Goal: Task Accomplishment & Management: Use online tool/utility

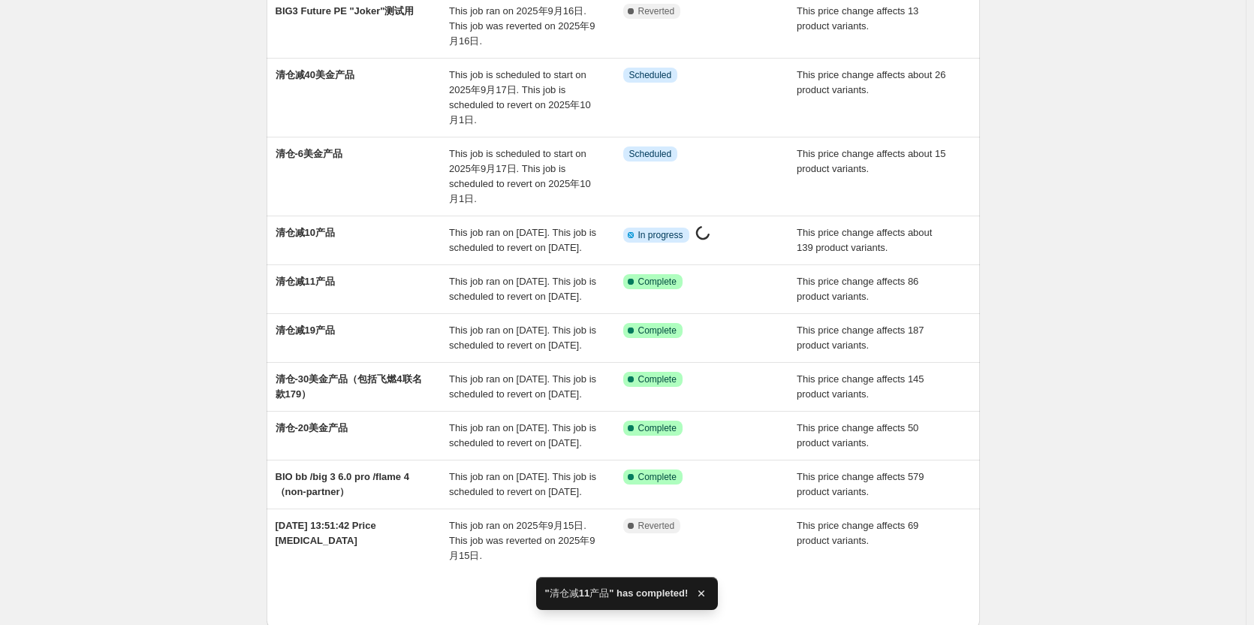
scroll to position [150, 0]
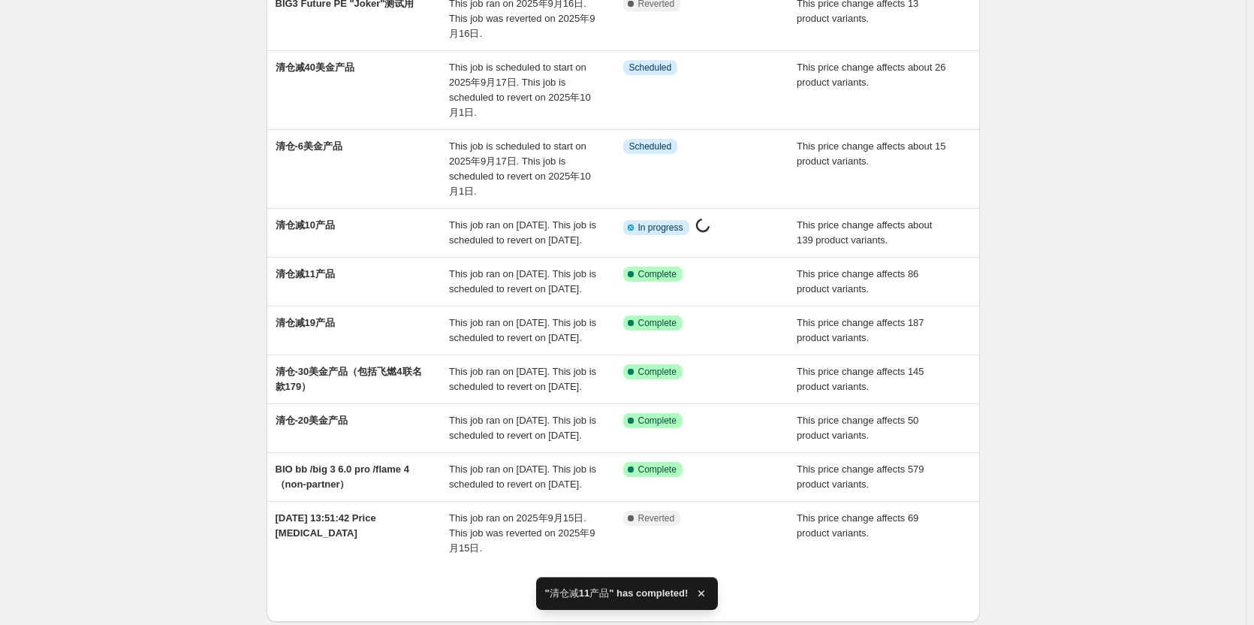
click at [1068, 231] on div "NA Bulk Price Editor. This page is ready NA Bulk Price Editor Add new price [ME…" at bounding box center [623, 282] width 1246 height 864
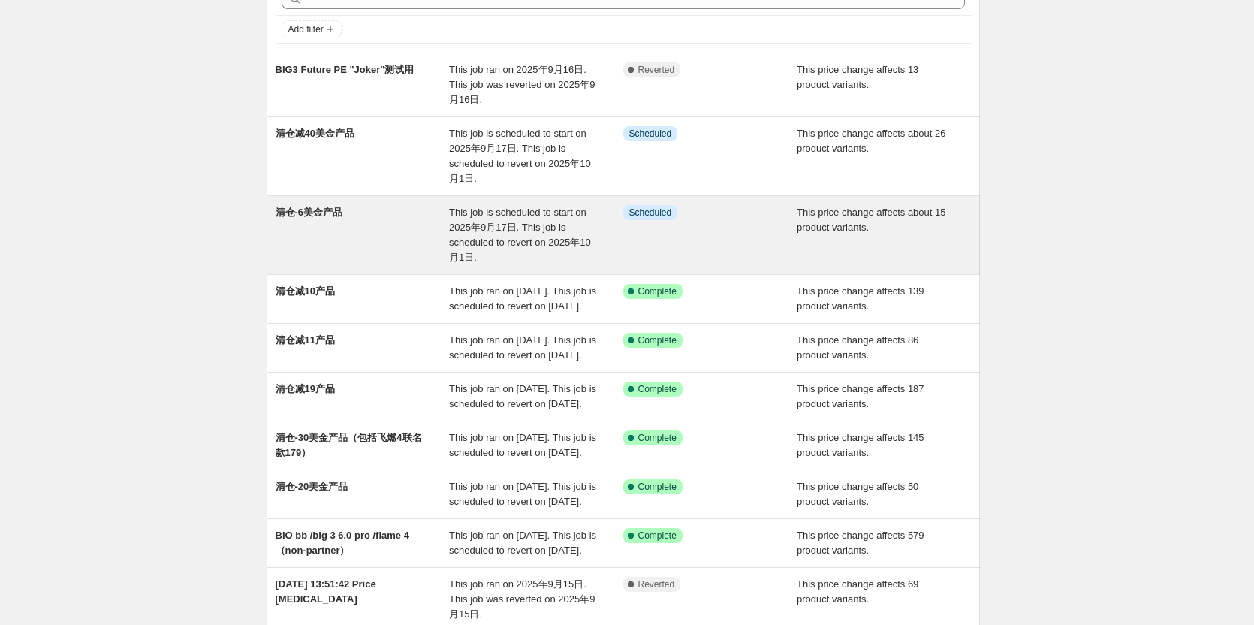
scroll to position [29, 0]
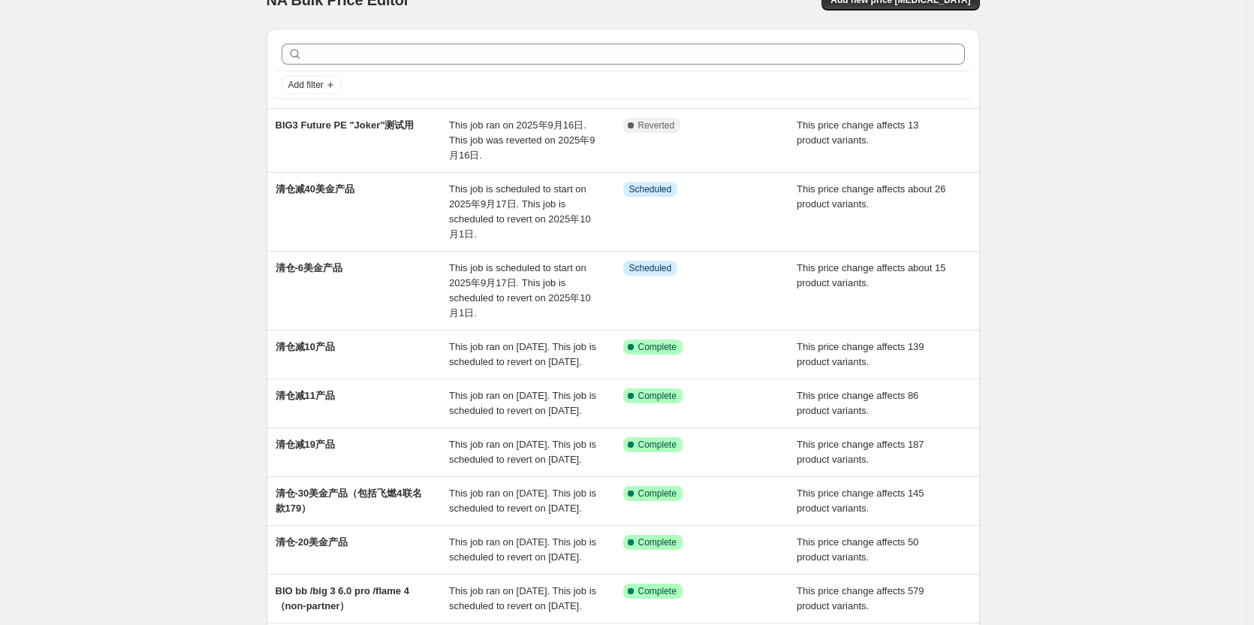
click at [1127, 274] on div "NA Bulk Price Editor. This page is ready NA Bulk Price Editor Add new price [ME…" at bounding box center [623, 403] width 1246 height 864
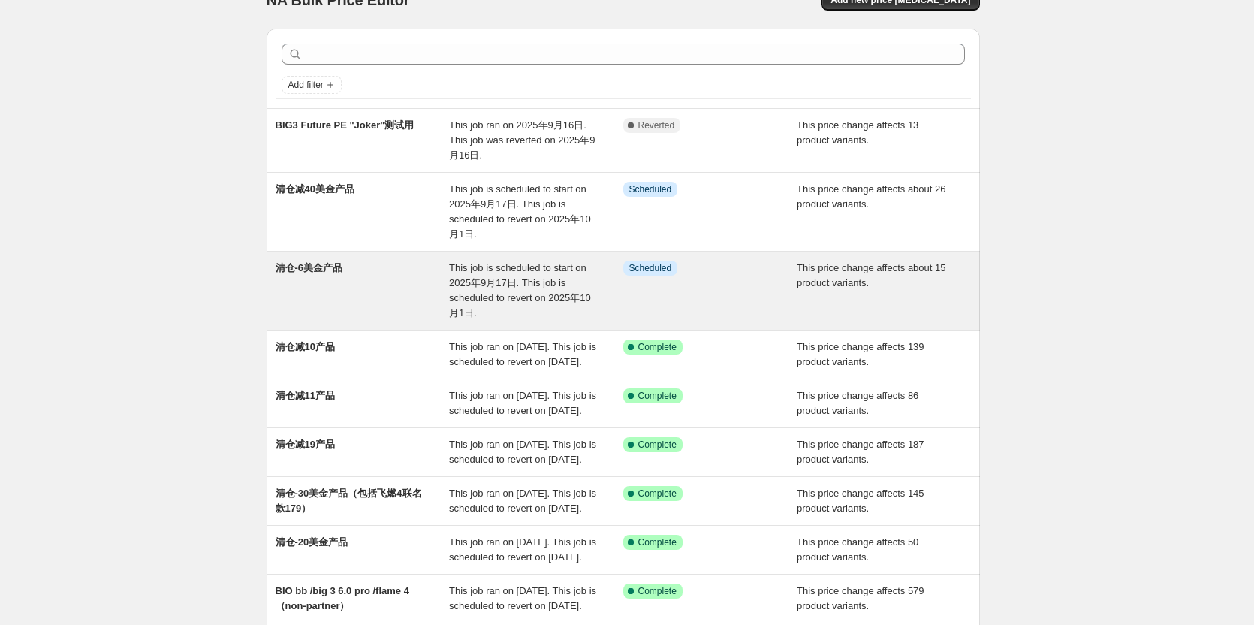
click at [692, 285] on div "Info Scheduled" at bounding box center [710, 291] width 174 height 60
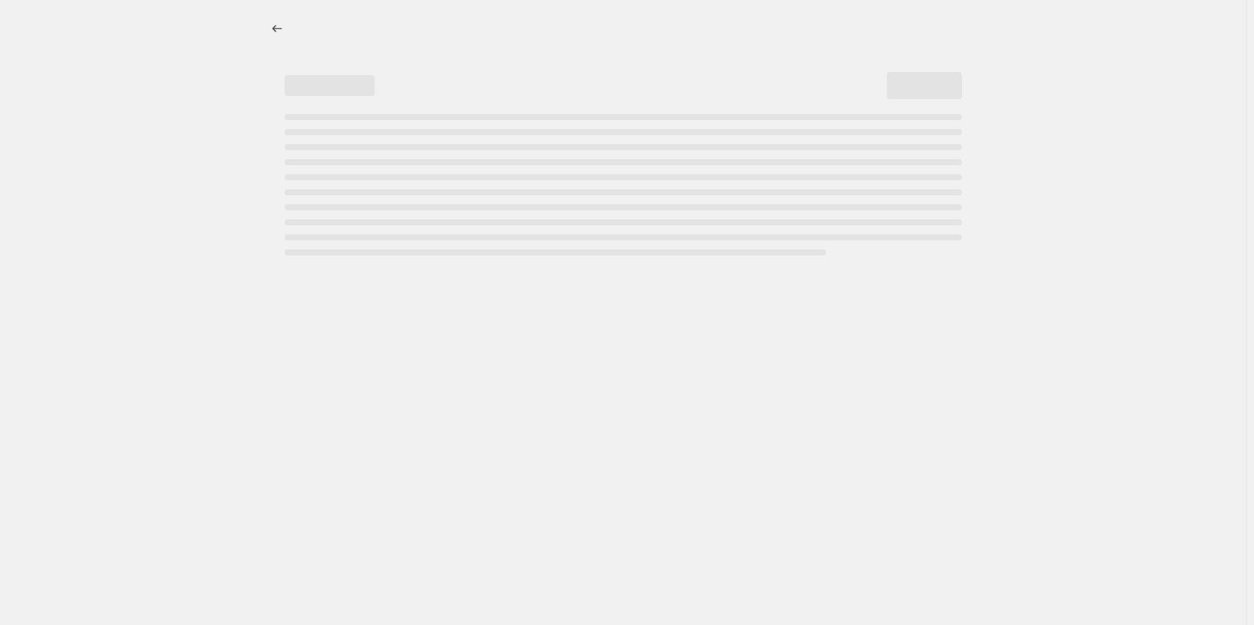
select select "bcap"
select select "no_change"
click at [278, 29] on icon "Price change jobs" at bounding box center [280, 28] width 15 height 15
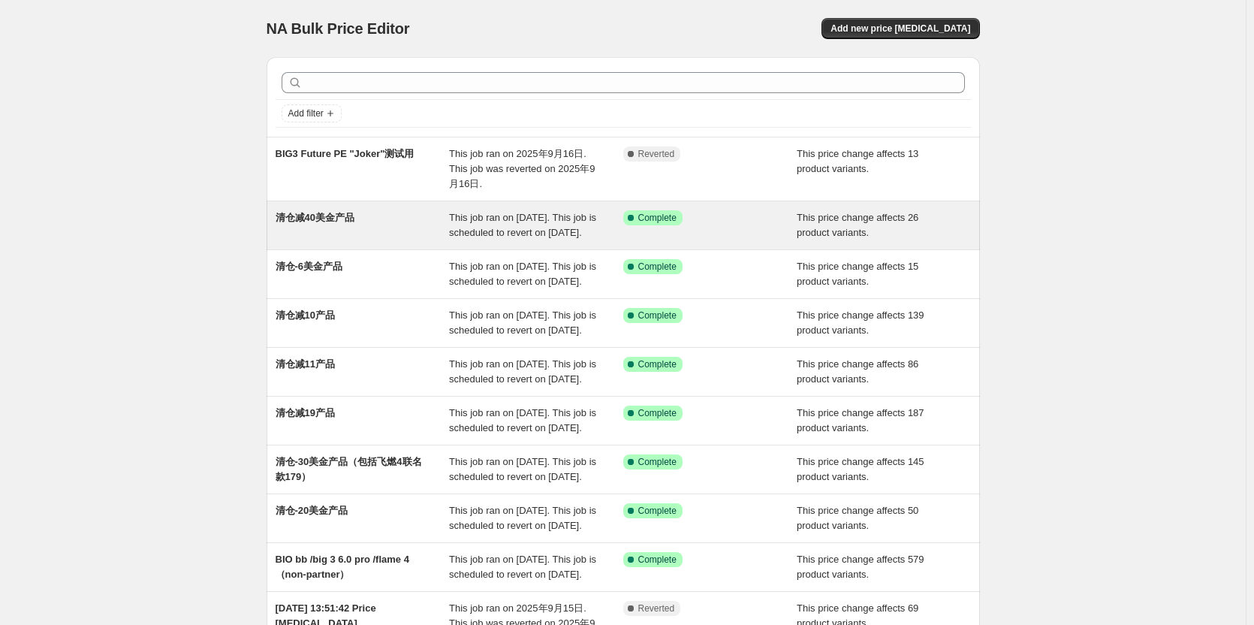
click at [727, 240] on div "Success Complete Complete" at bounding box center [710, 225] width 174 height 30
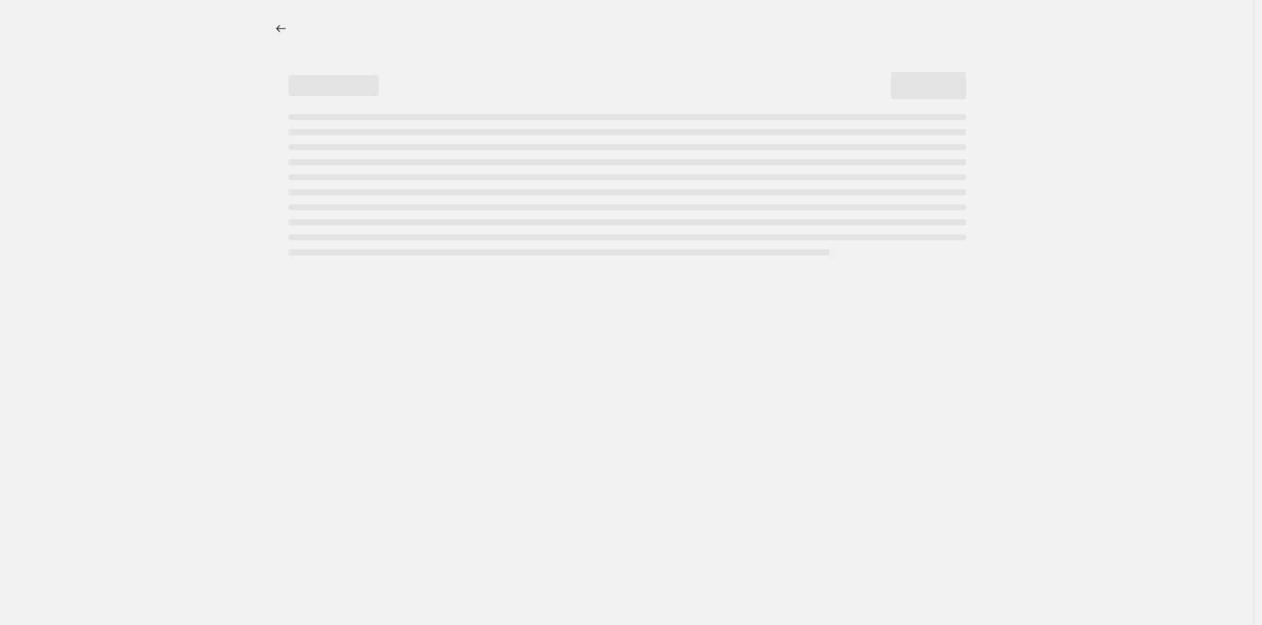
select select "bcap"
select select "no_change"
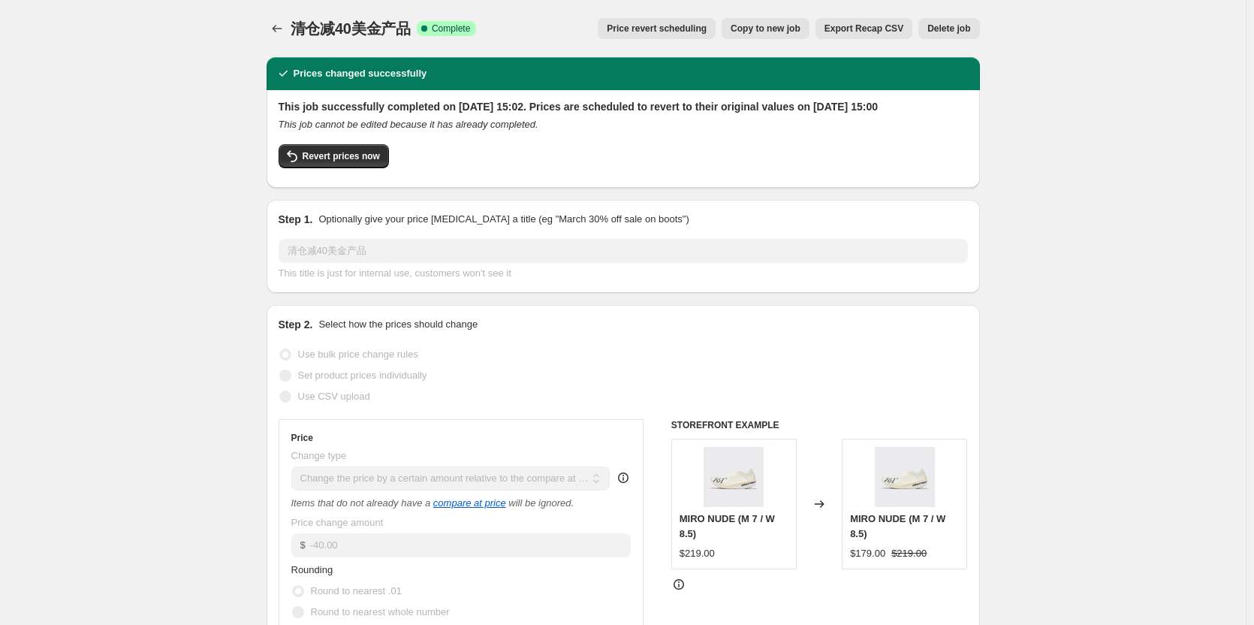
click at [560, 41] on div "清仓减40美金产品. This page is ready 清仓减40美金产品 Success Complete Complete Price revert …" at bounding box center [623, 28] width 713 height 57
